Goal: Task Accomplishment & Management: Manage account settings

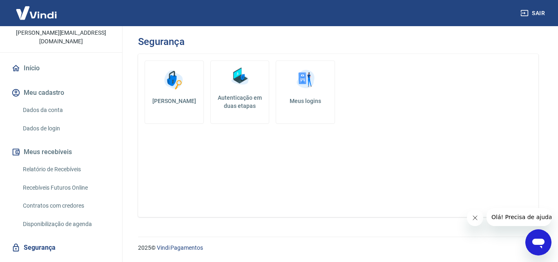
scroll to position [63, 0]
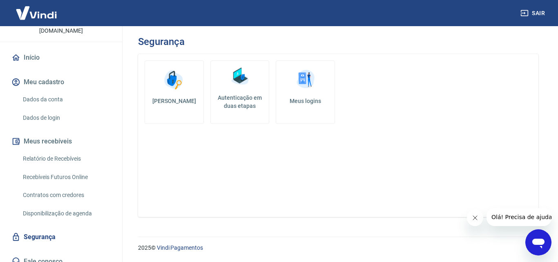
click at [198, 170] on div "Alterar senha Autenticação em duas etapas Meus logins" at bounding box center [338, 135] width 401 height 163
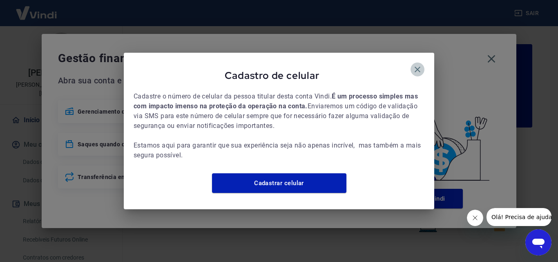
click at [419, 65] on icon "button" at bounding box center [418, 70] width 10 height 10
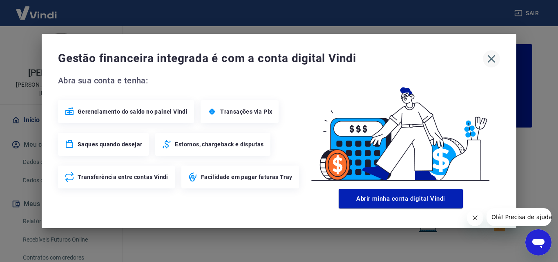
click at [495, 60] on icon "button" at bounding box center [491, 58] width 13 height 13
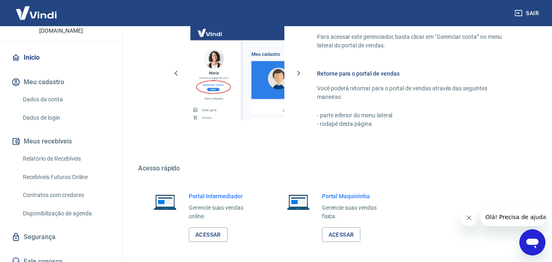
scroll to position [493, 0]
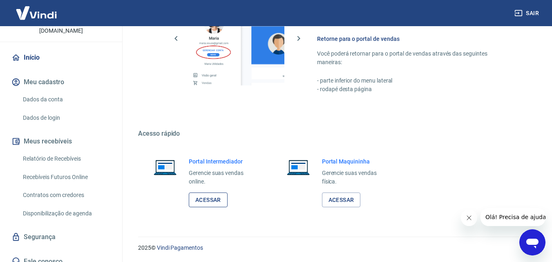
click at [214, 198] on link "Acessar" at bounding box center [208, 200] width 39 height 15
